Goal: Task Accomplishment & Management: Manage account settings

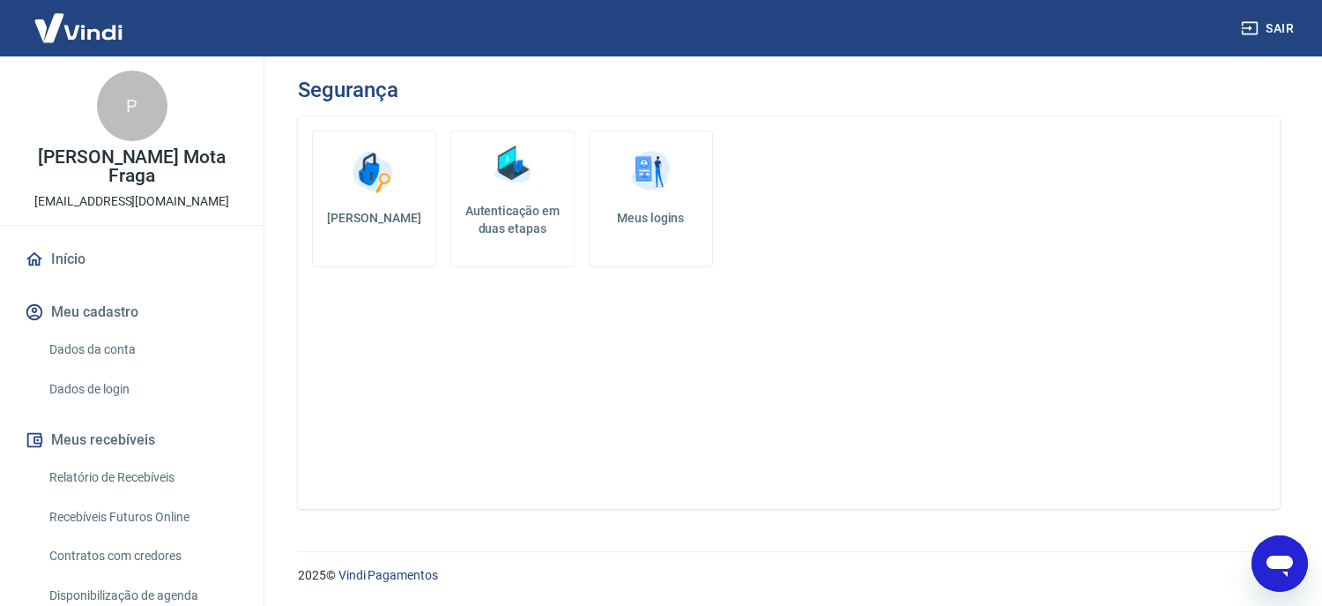
click at [59, 255] on link "Início" at bounding box center [131, 259] width 221 height 39
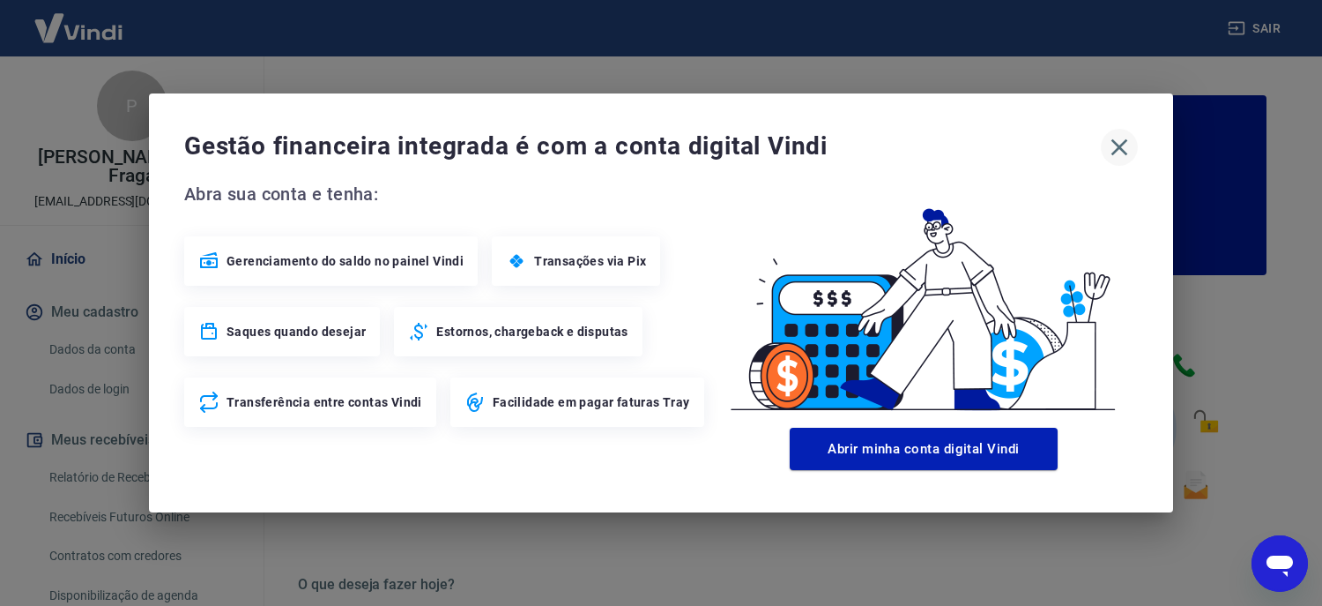
click at [1120, 146] on icon "button" at bounding box center [1120, 147] width 17 height 17
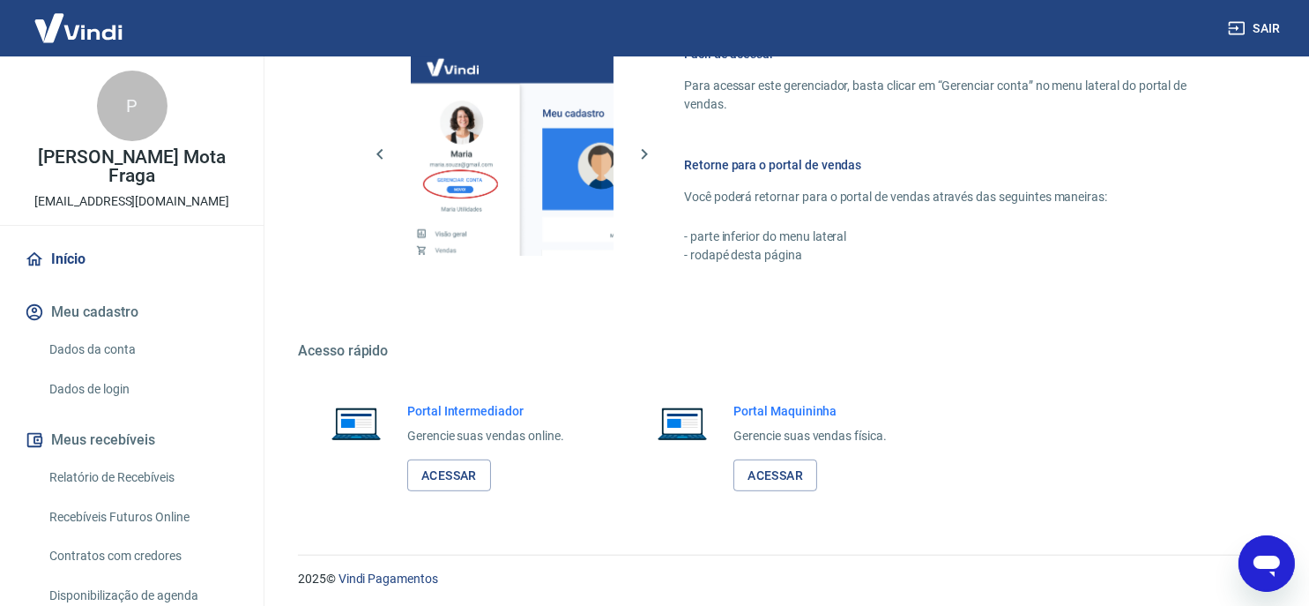
scroll to position [985, 0]
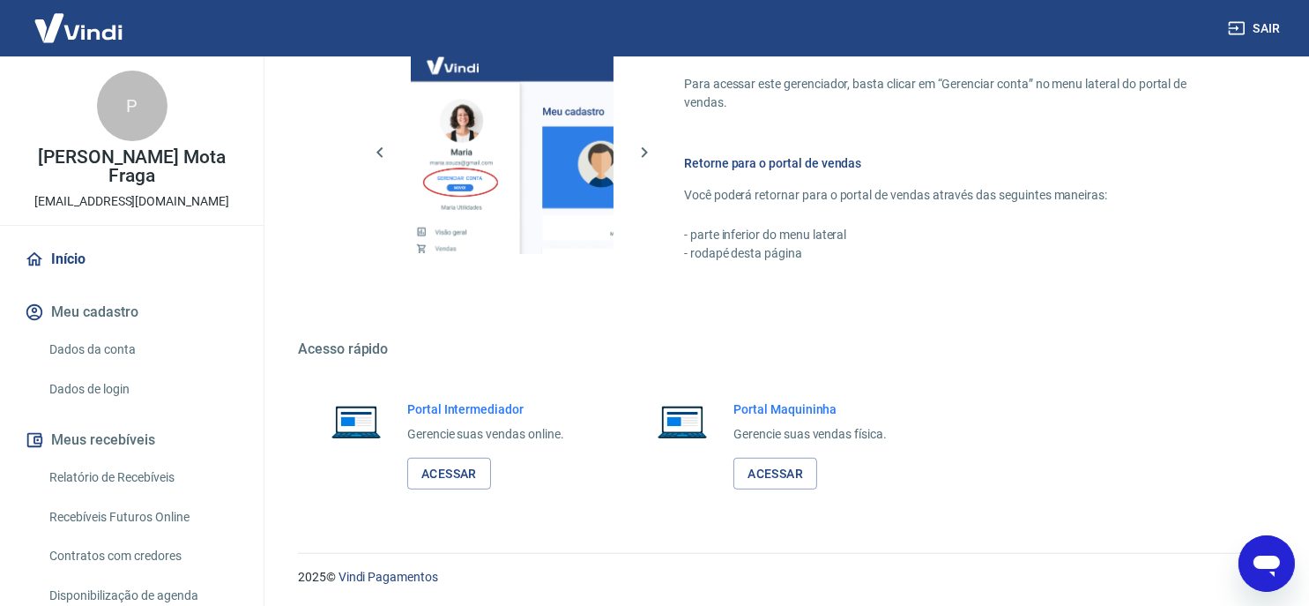
click at [100, 346] on link "Dados da conta" at bounding box center [142, 349] width 200 height 36
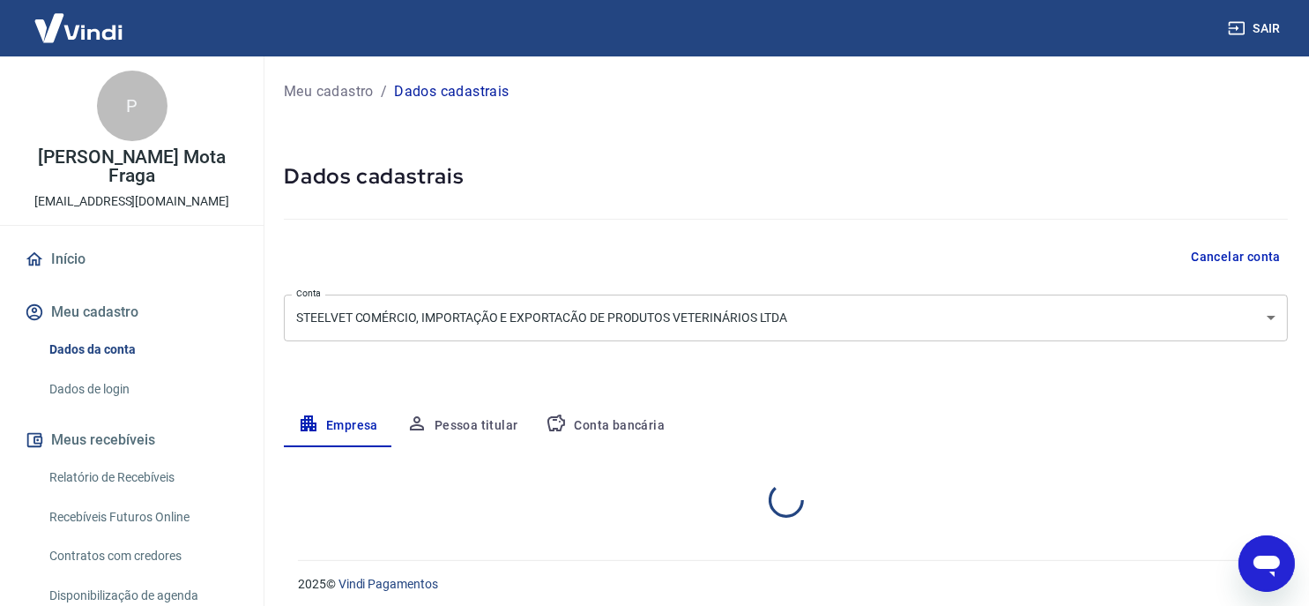
select select "SP"
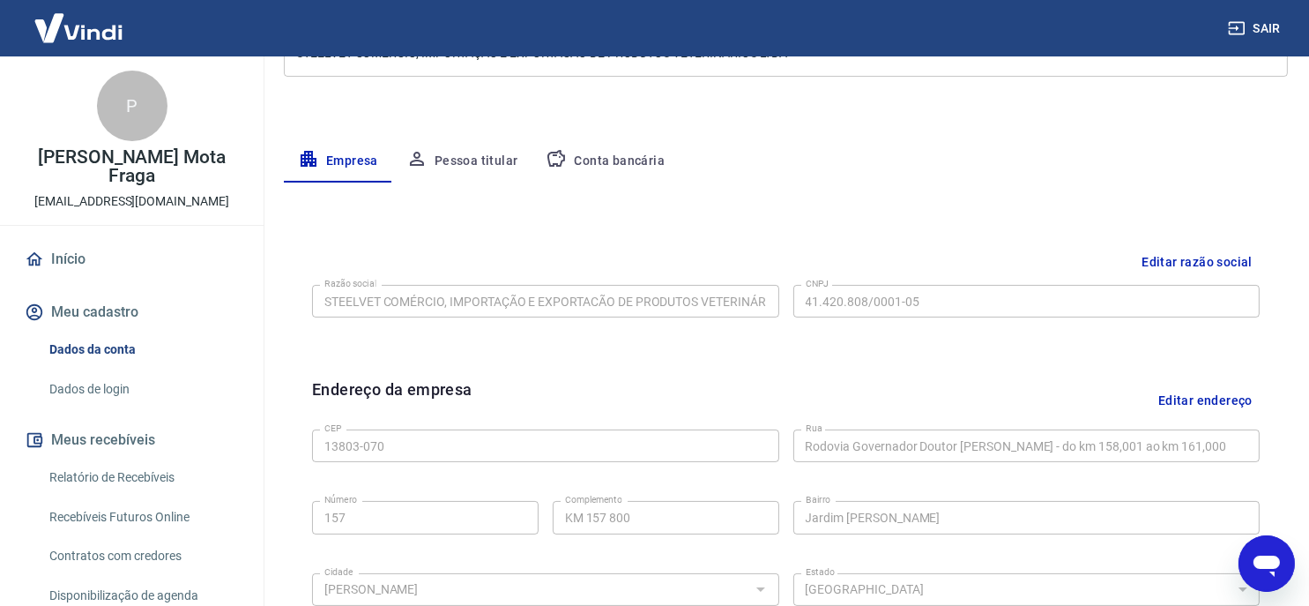
click at [617, 158] on button "Conta bancária" at bounding box center [605, 161] width 147 height 42
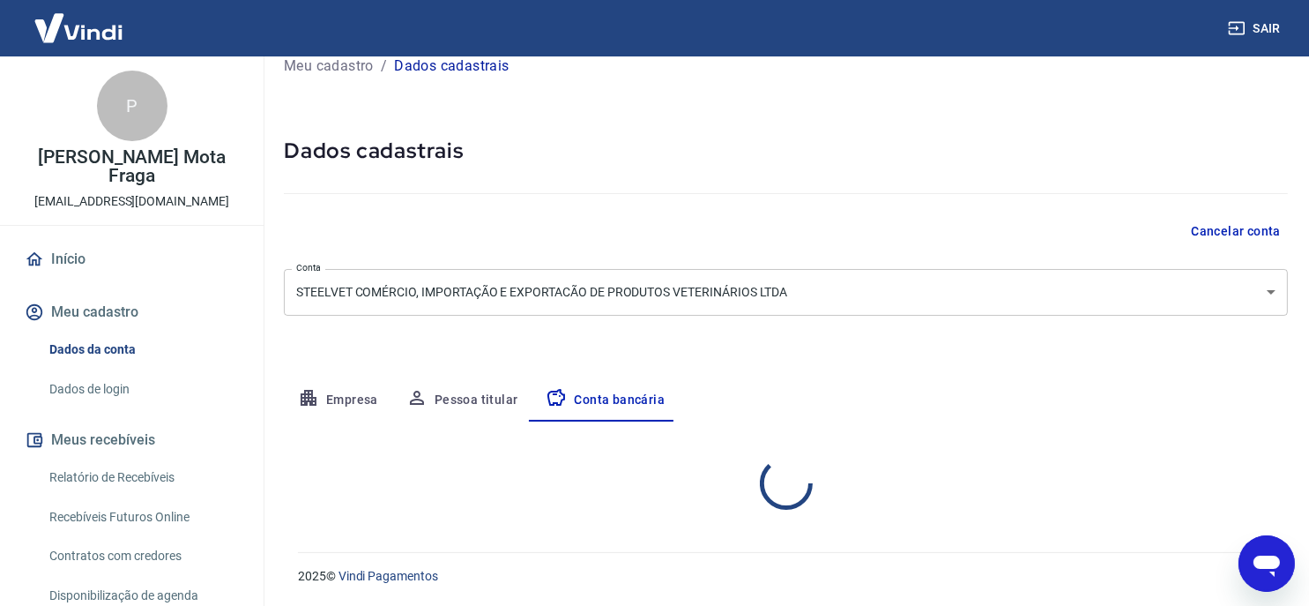
scroll to position [197, 0]
select select "1"
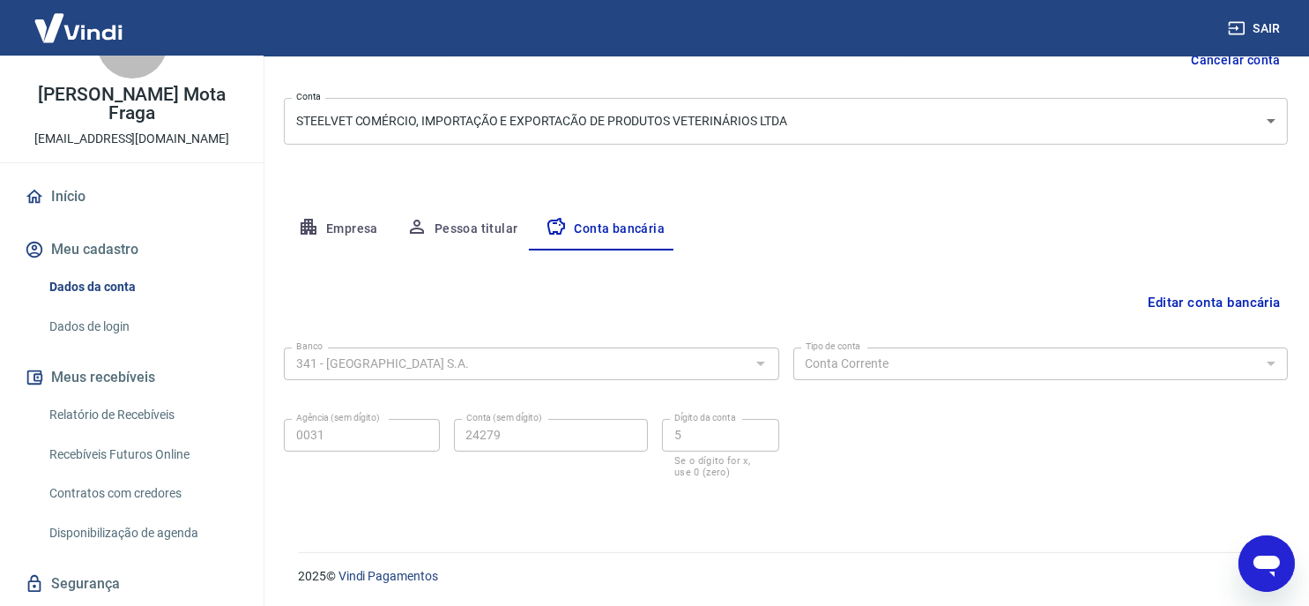
scroll to position [62, 0]
click at [107, 376] on button "Meus recebíveis" at bounding box center [131, 378] width 221 height 39
click at [128, 413] on link "Relatório de Recebíveis" at bounding box center [142, 416] width 200 height 36
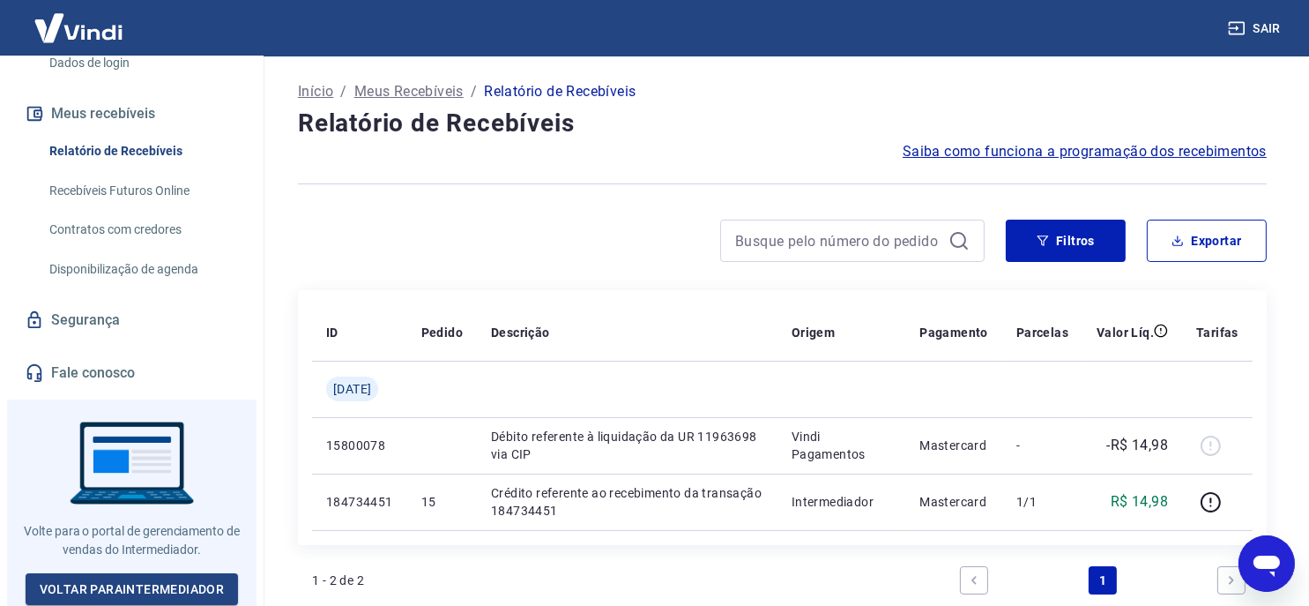
click at [1297, 412] on div "Início / Meus Recebíveis / Relatório de Recebíveis Relatório de Recebíveis Saib…" at bounding box center [782, 400] width 1053 height 688
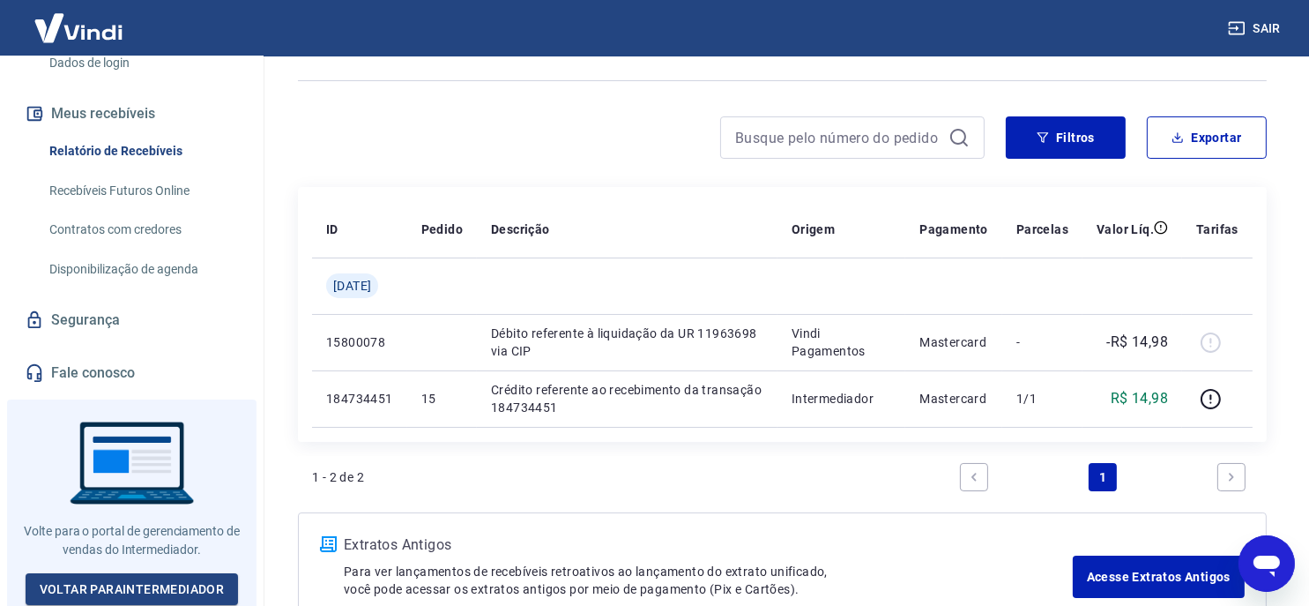
scroll to position [213, 0]
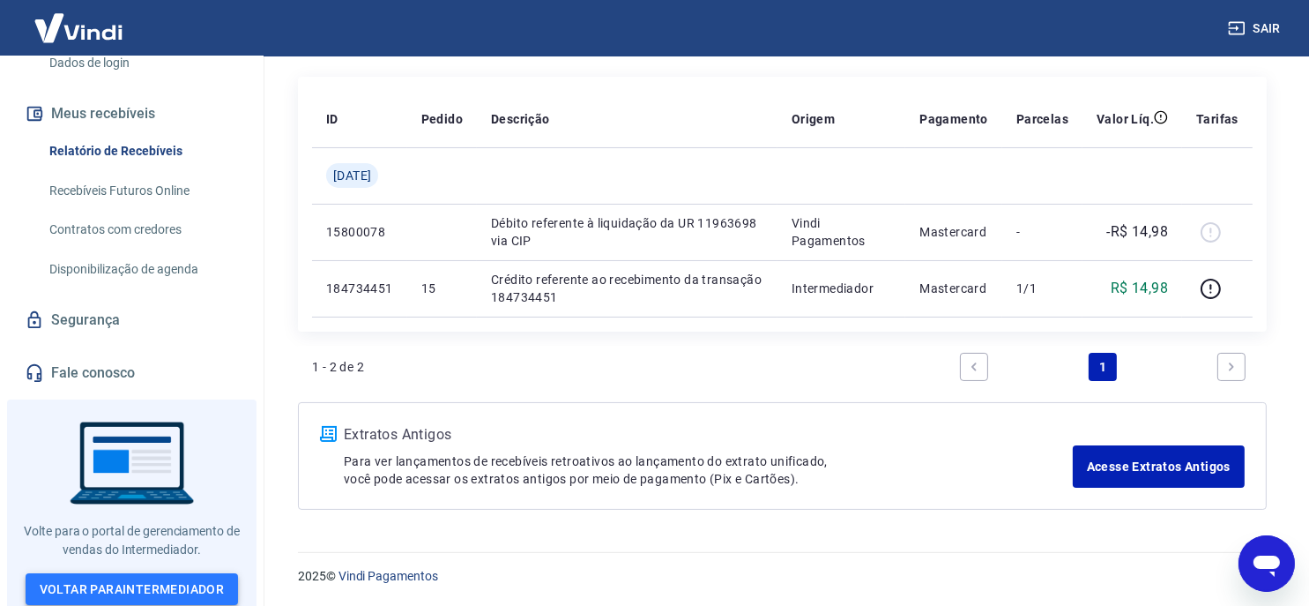
click at [107, 584] on link "Voltar para Intermediador" at bounding box center [132, 589] width 213 height 33
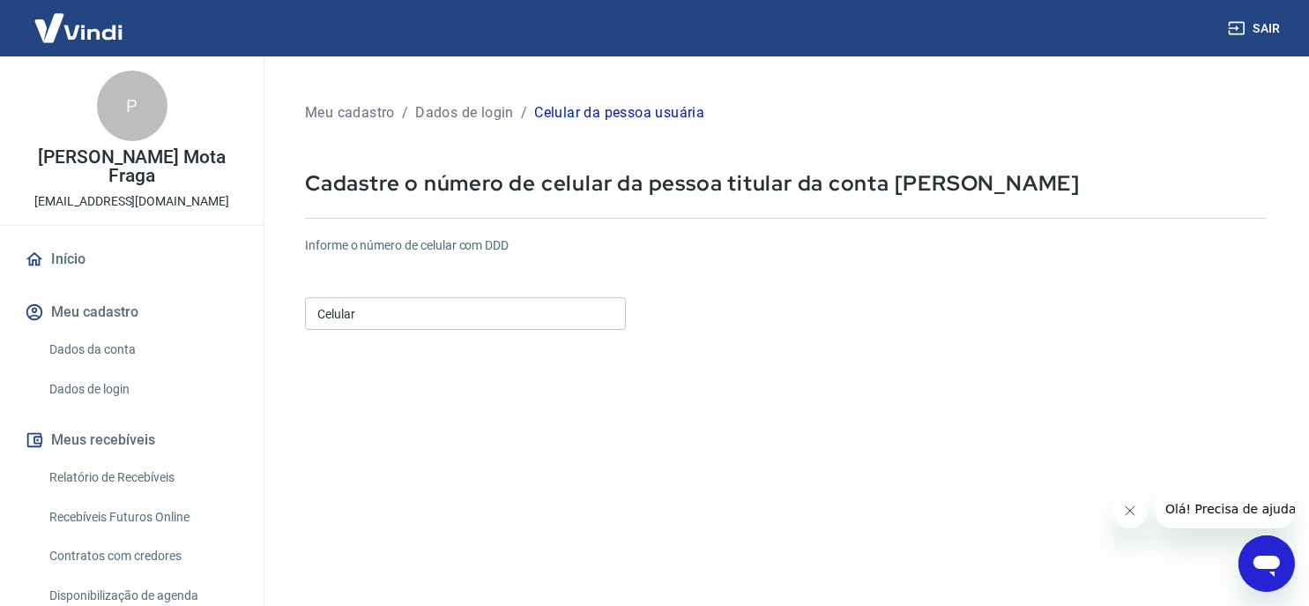
click at [472, 301] on input "Celular" at bounding box center [465, 313] width 321 height 33
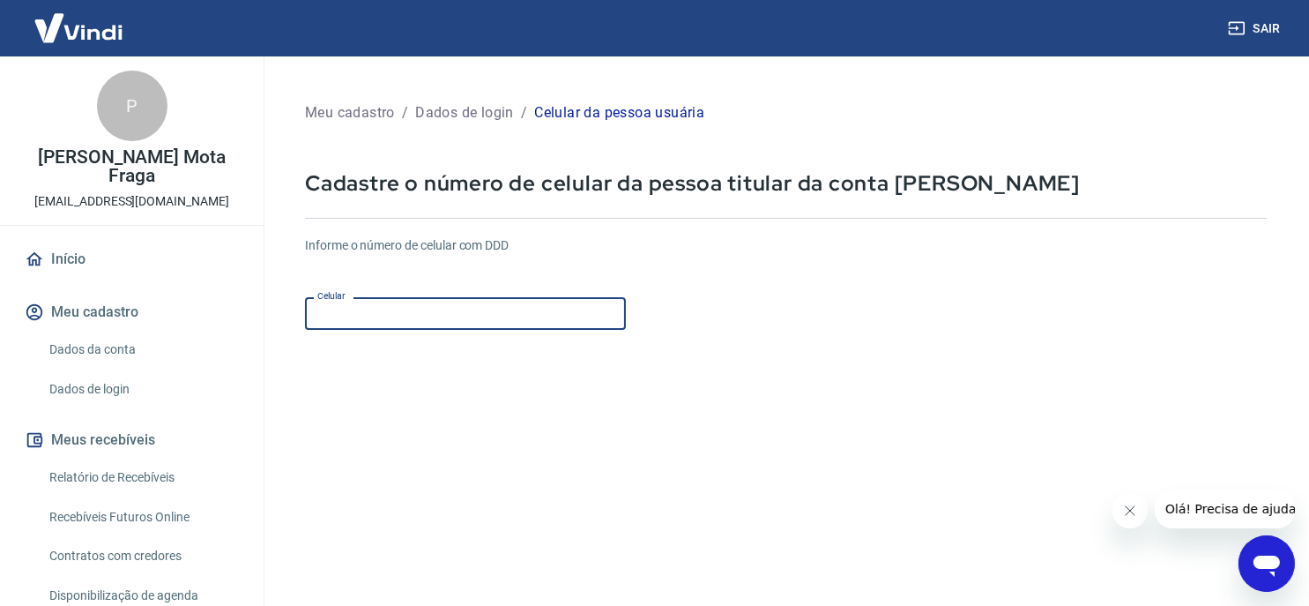
type input "[PHONE_NUMBER]"
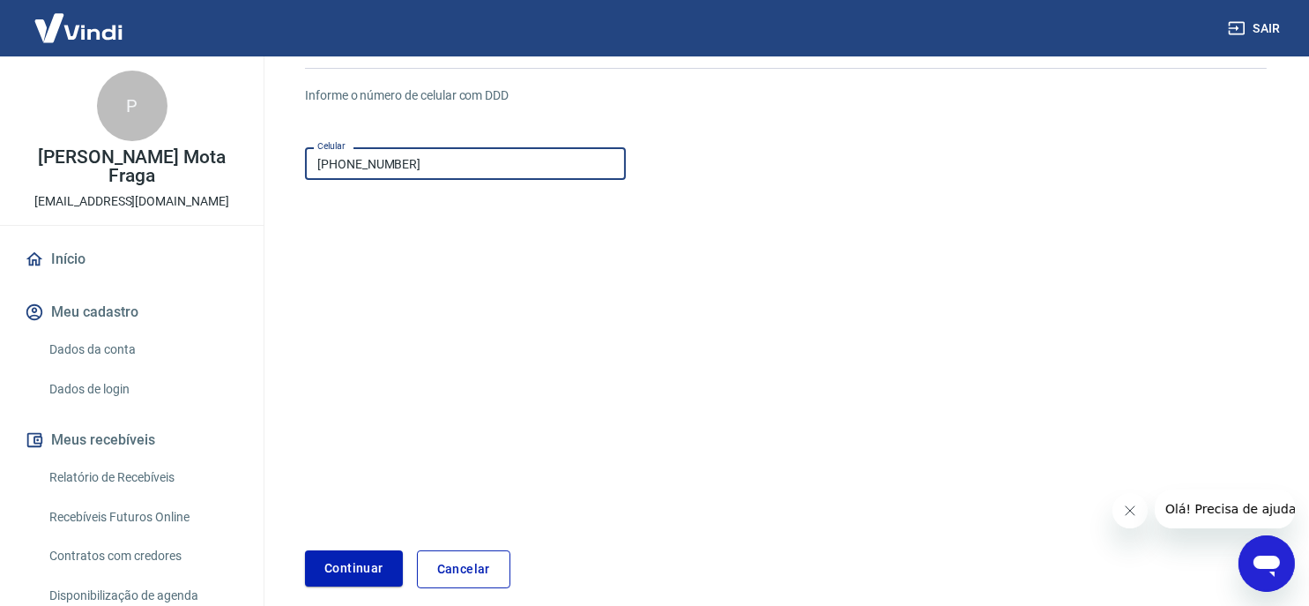
scroll to position [228, 0]
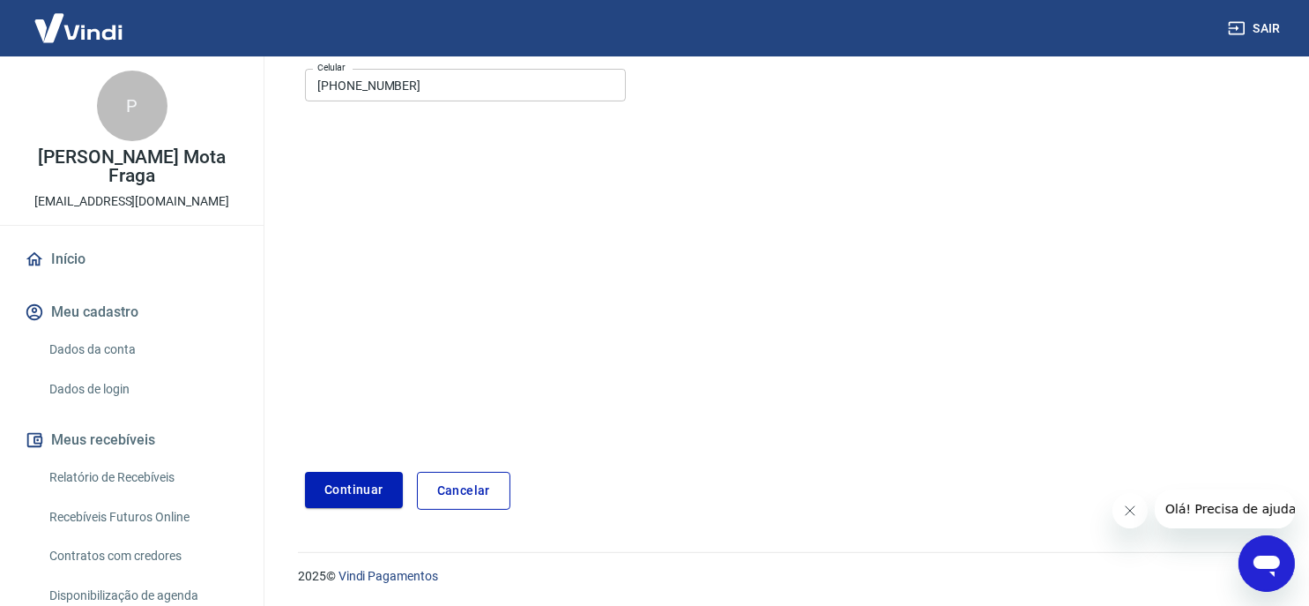
click at [510, 189] on form "Informe o número de celular com DDD Celular [PHONE_NUMBER] Celular Continuar Ca…" at bounding box center [786, 252] width 962 height 516
click at [432, 88] on input "[PHONE_NUMBER]" at bounding box center [465, 85] width 321 height 33
drag, startPoint x: 353, startPoint y: 78, endPoint x: 301, endPoint y: 71, distance: 52.5
click at [301, 71] on div "Meu cadastro / Dados de login / Celular da pessoa usuária Cadastre o número de …" at bounding box center [786, 189] width 1004 height 681
click at [898, 304] on form "Informe o número de celular com DDD Celular [PHONE_NUMBER] Celular Continuar Ca…" at bounding box center [786, 252] width 962 height 516
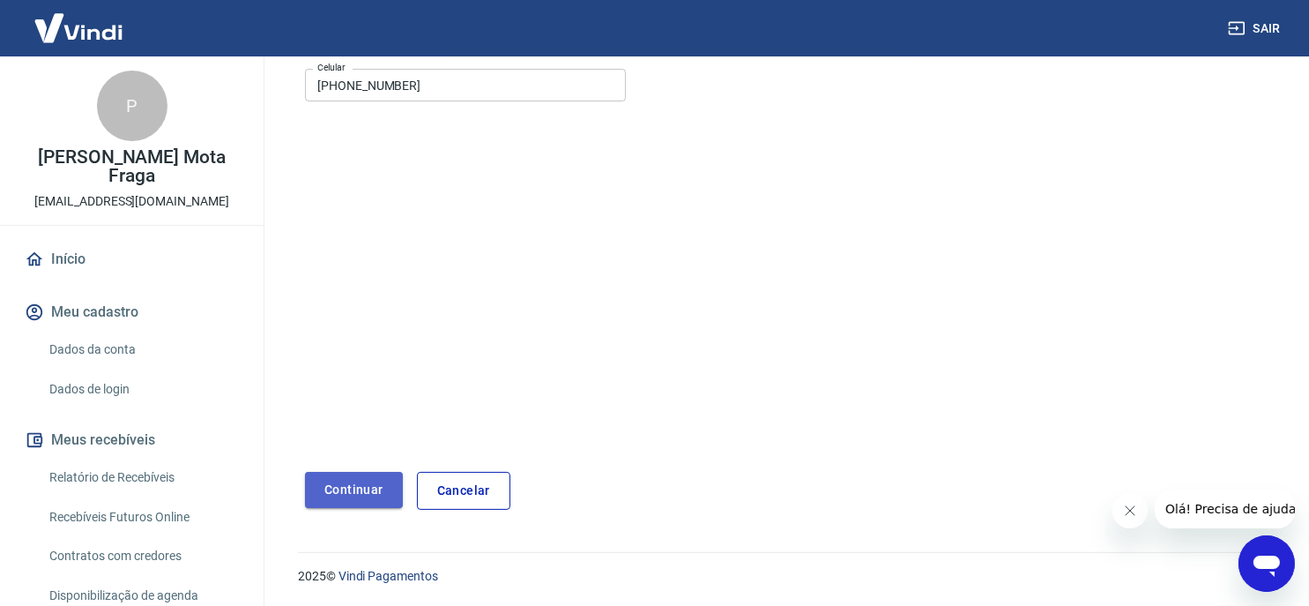
click at [357, 491] on button "Continuar" at bounding box center [354, 490] width 98 height 36
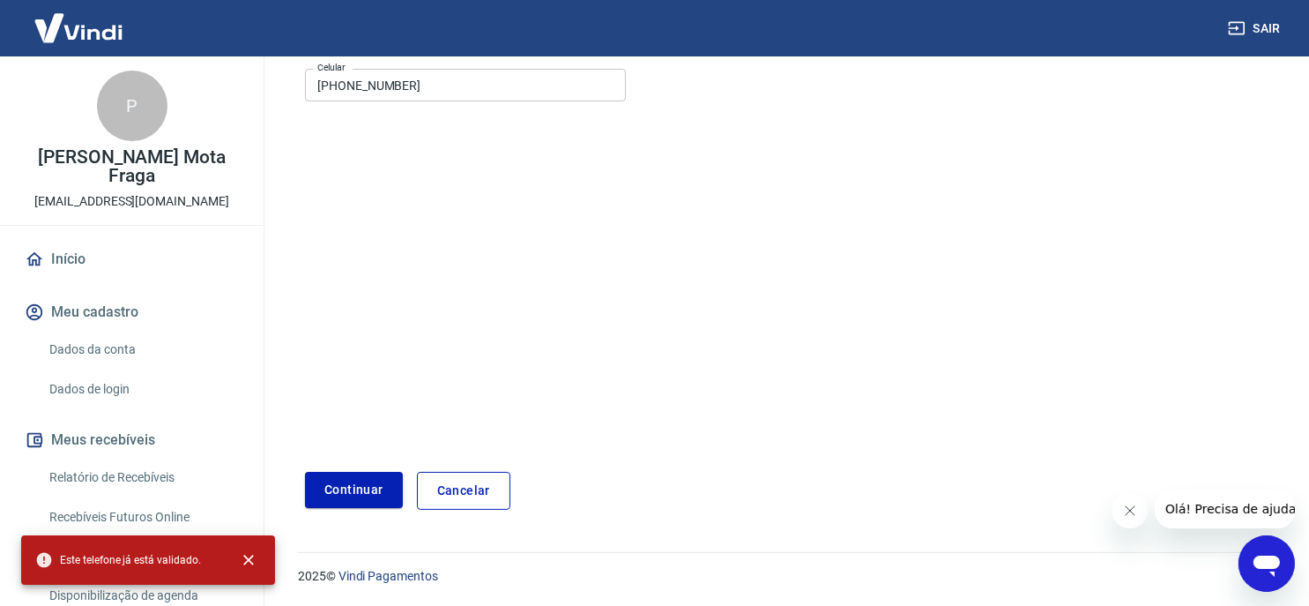
click at [111, 308] on button "Meu cadastro" at bounding box center [131, 312] width 221 height 39
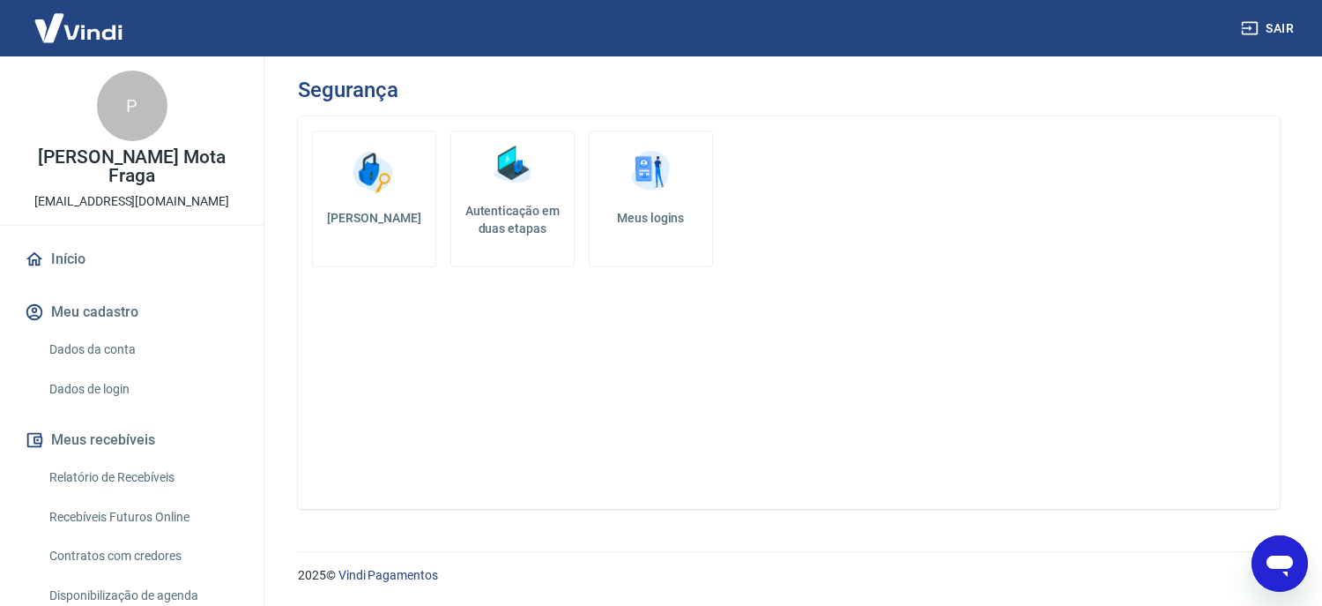
click at [530, 217] on h5 "Autenticação em duas etapas" at bounding box center [512, 219] width 108 height 35
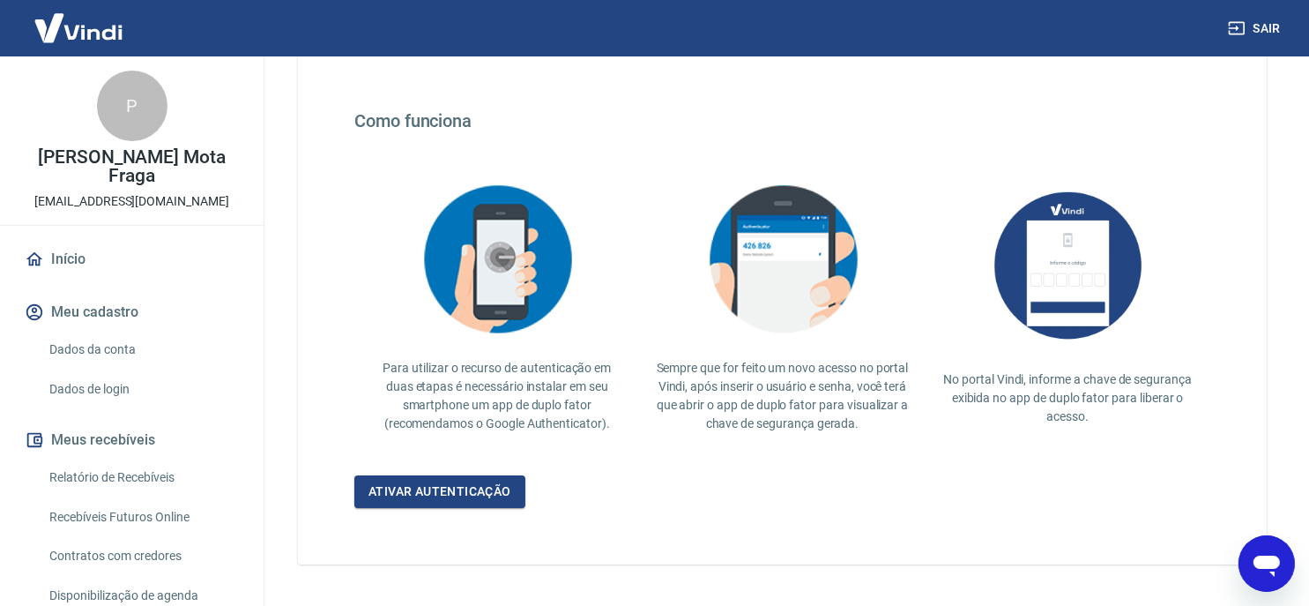
scroll to position [350, 0]
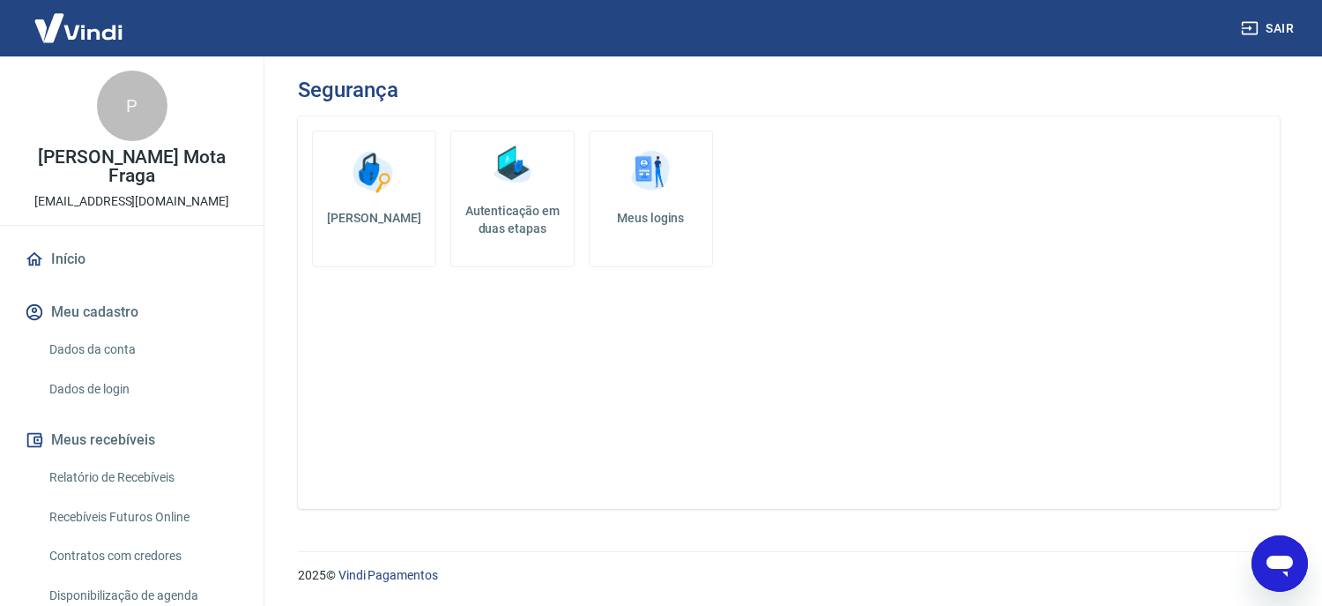
click at [107, 171] on p "[PERSON_NAME] Mota Fraga" at bounding box center [131, 166] width 235 height 37
click at [61, 249] on link "Início" at bounding box center [131, 259] width 221 height 39
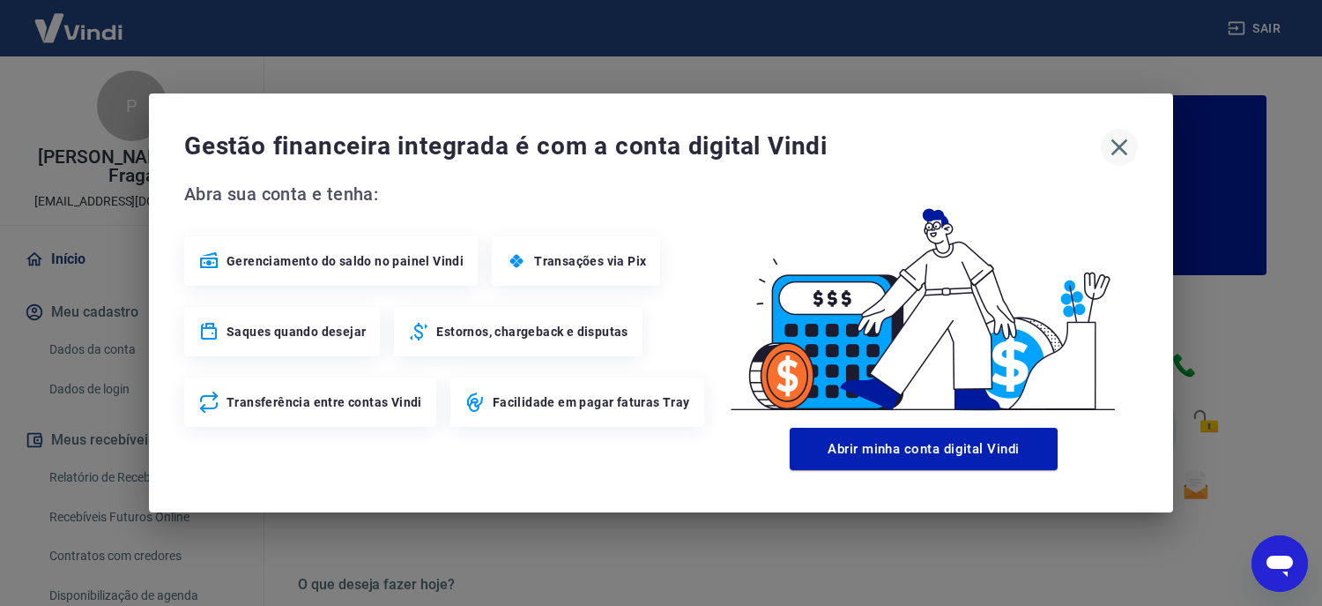
click at [1115, 145] on icon "button" at bounding box center [1119, 147] width 28 height 28
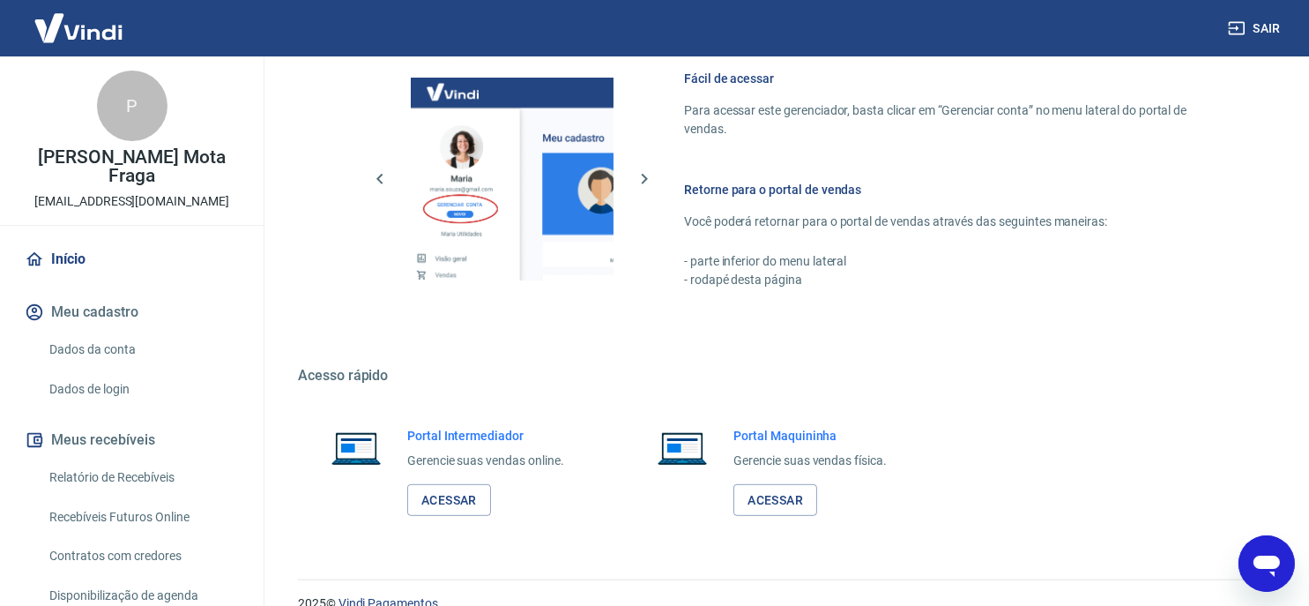
scroll to position [985, 0]
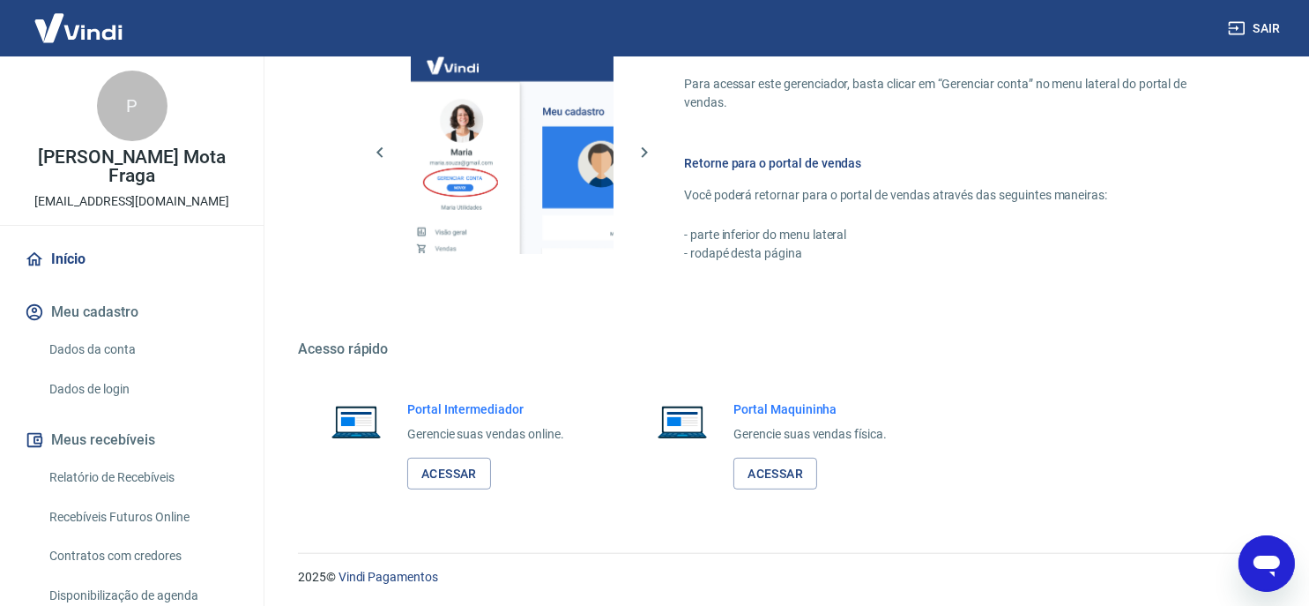
click at [452, 411] on h6 "Portal Intermediador" at bounding box center [485, 409] width 157 height 18
click at [446, 479] on link "Acessar" at bounding box center [449, 473] width 84 height 33
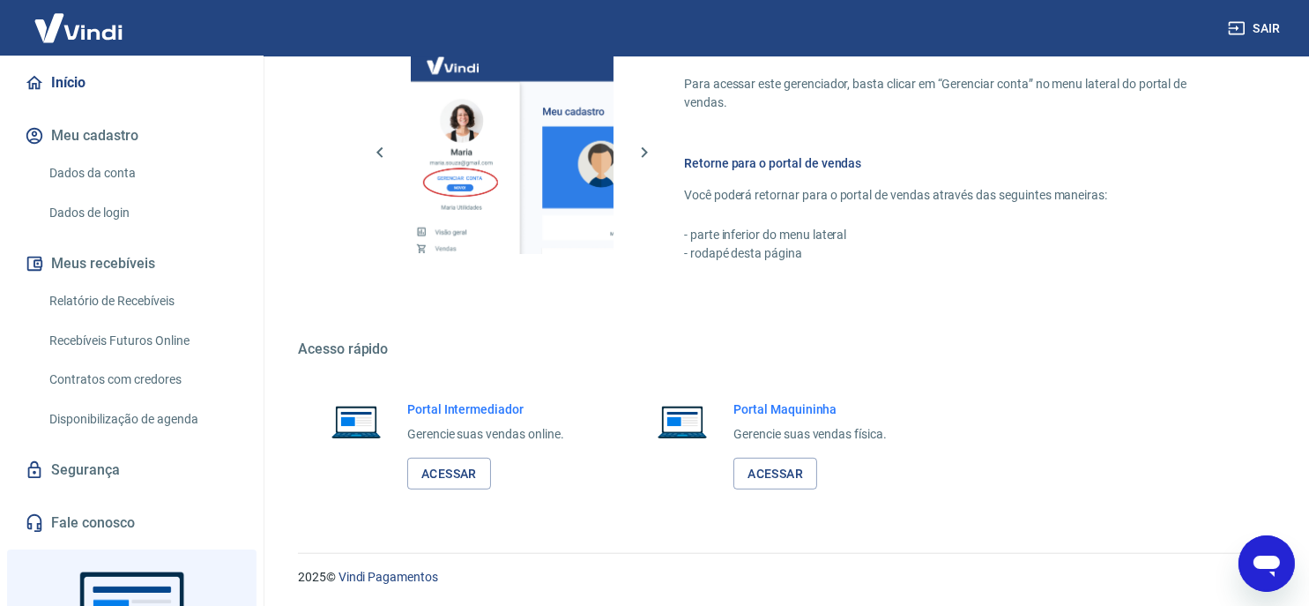
scroll to position [264, 0]
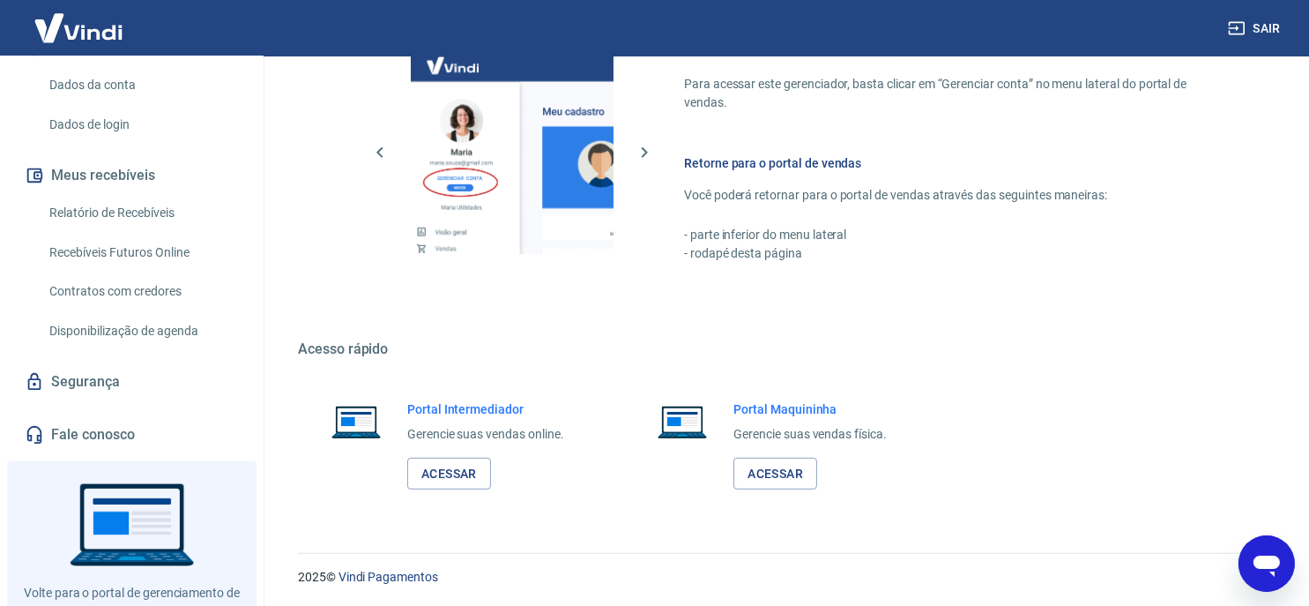
click at [49, 34] on img at bounding box center [78, 28] width 115 height 54
click at [91, 33] on img at bounding box center [78, 28] width 115 height 54
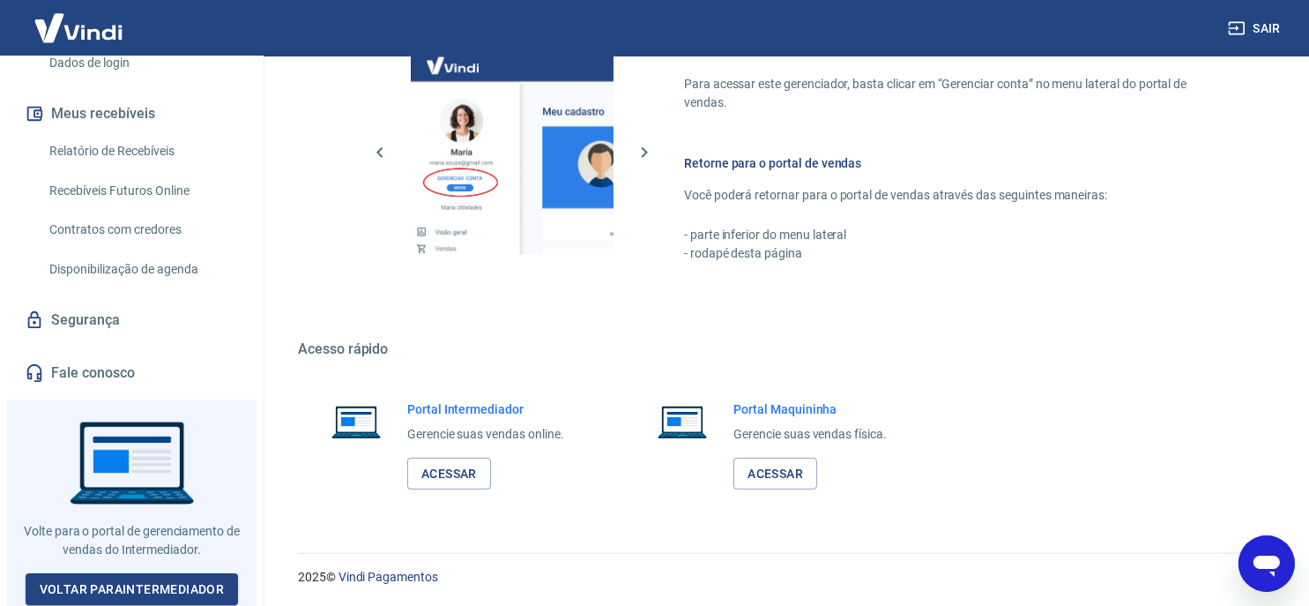
scroll to position [0, 0]
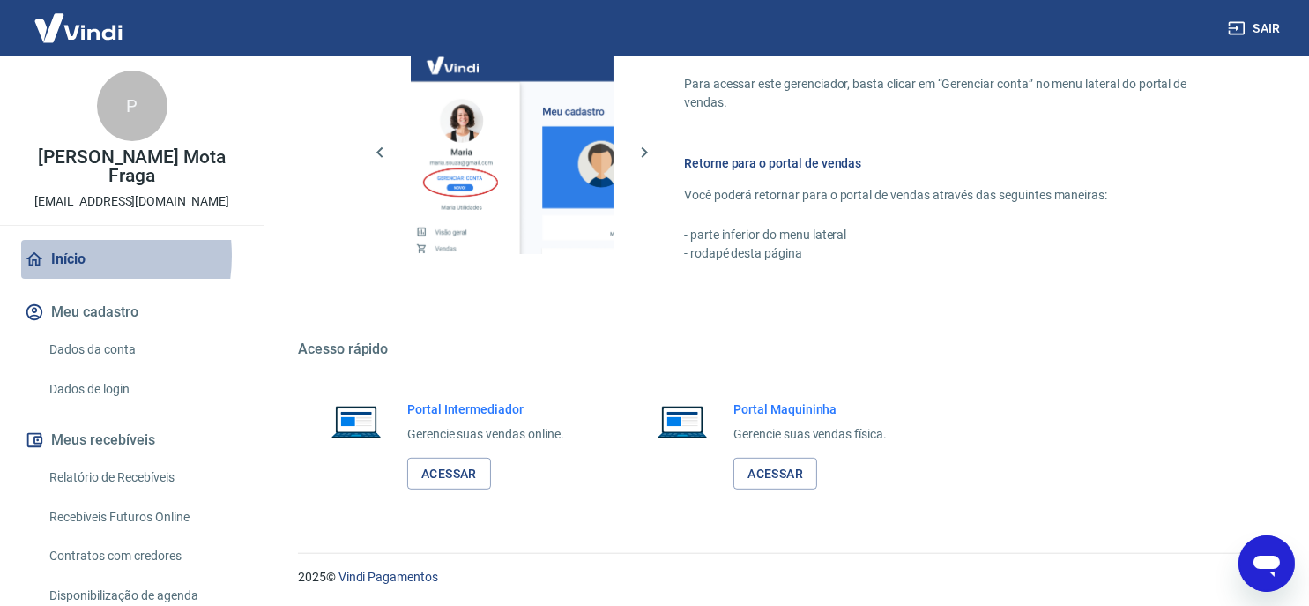
click at [55, 256] on link "Início" at bounding box center [131, 259] width 221 height 39
click at [1172, 405] on div "Portal Intermediador Gerencie suas vendas online. Acessar Portal Maquininha Ger…" at bounding box center [782, 445] width 969 height 132
